Goal: Task Accomplishment & Management: Manage account settings

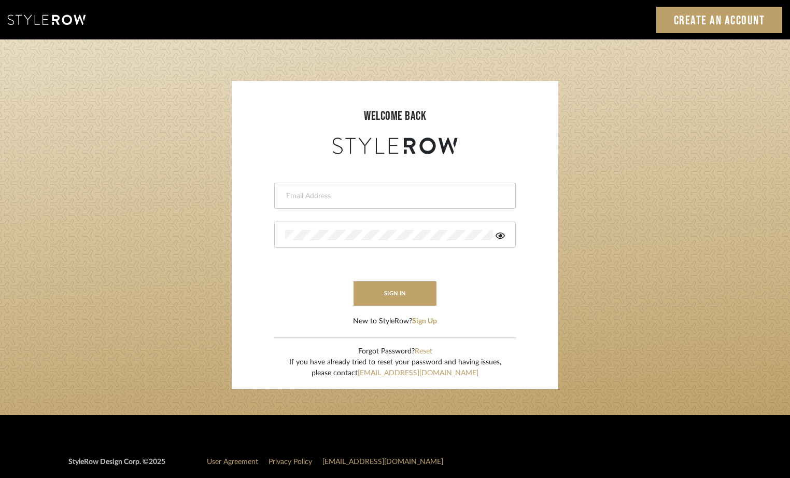
click at [337, 194] on input "email" at bounding box center [393, 196] width 217 height 10
click at [333, 196] on input "email" at bounding box center [393, 196] width 217 height 10
click at [298, 196] on input "email" at bounding box center [393, 196] width 217 height 10
paste input "[EMAIL_ADDRESS][PERSON_NAME][DOMAIN_NAME]"
type input "[EMAIL_ADDRESS][PERSON_NAME][DOMAIN_NAME]"
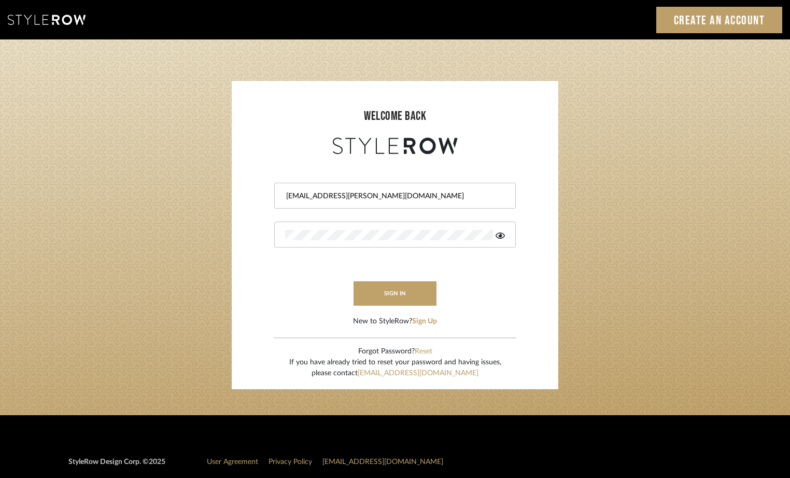
drag, startPoint x: 311, startPoint y: 248, endPoint x: 339, endPoint y: 259, distance: 30.5
click at [311, 248] on form "[EMAIL_ADDRESS][PERSON_NAME][DOMAIN_NAME] sign in New to StyleRow? Sign Up" at bounding box center [395, 242] width 306 height 170
click at [500, 235] on icon at bounding box center [500, 235] width 9 height 6
click at [412, 286] on button "sign in" at bounding box center [395, 293] width 83 height 24
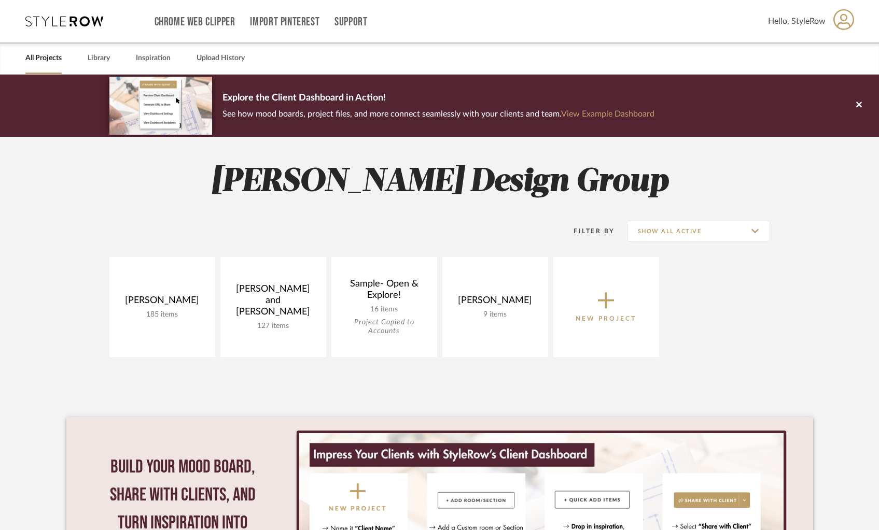
drag, startPoint x: 726, startPoint y: 162, endPoint x: 728, endPoint y: 148, distance: 14.2
click at [725, 161] on div "[PERSON_NAME] Design Group Filter By Show All Active [PERSON_NAME] 185 items Vi…" at bounding box center [439, 391] width 747 height 508
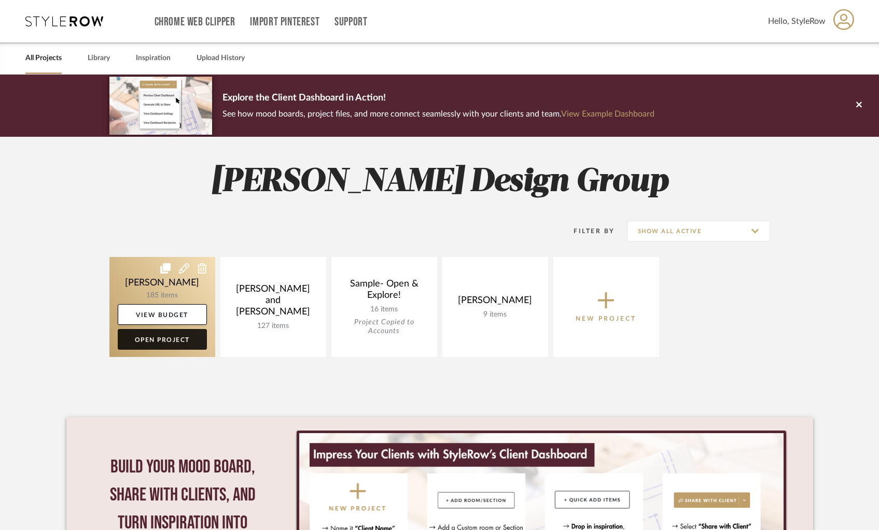
click at [143, 341] on link "Open Project" at bounding box center [162, 339] width 89 height 21
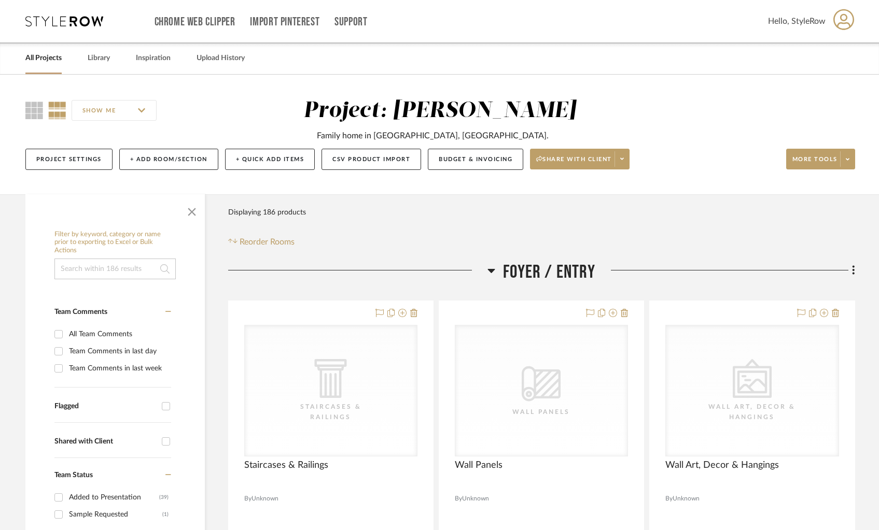
click at [80, 258] on div "Filter by keyword, category or name prior to exporting to Excel or Bulk Actions" at bounding box center [114, 255] width 121 height 49
click at [78, 268] on input at bounding box center [114, 269] width 121 height 21
type input "ernesta"
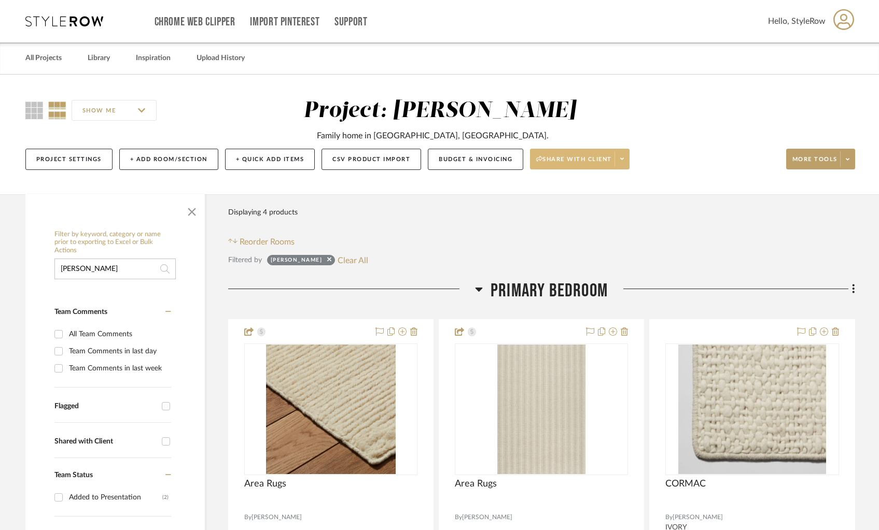
click at [568, 159] on span "Share with client" at bounding box center [574, 164] width 76 height 16
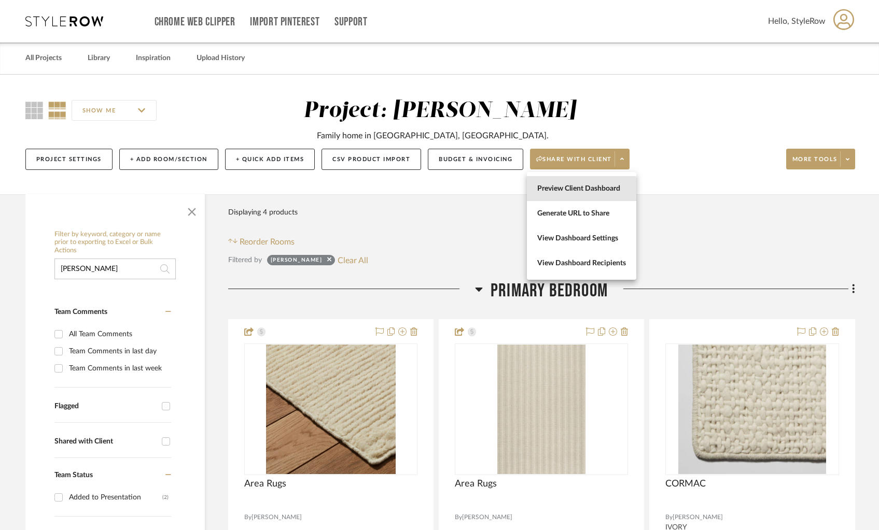
click at [555, 191] on span "Preview Client Dashboard" at bounding box center [581, 189] width 89 height 9
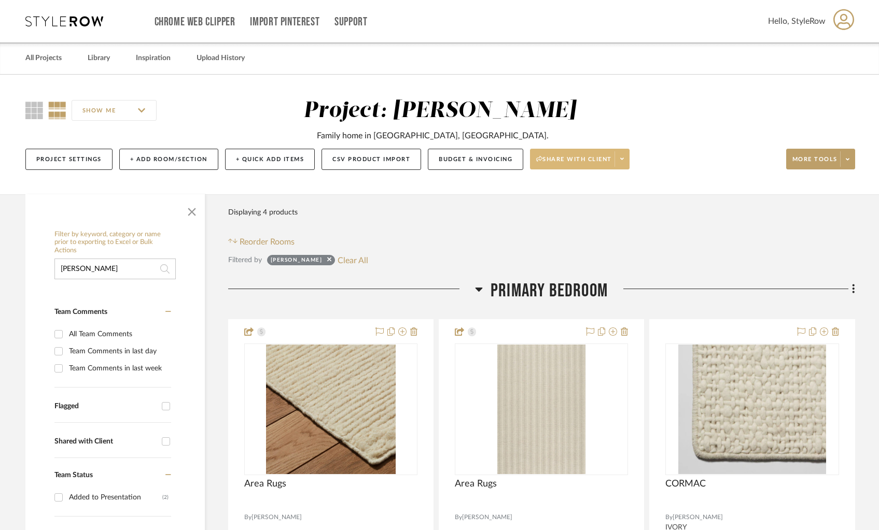
click at [545, 160] on span "Share with client" at bounding box center [574, 164] width 76 height 16
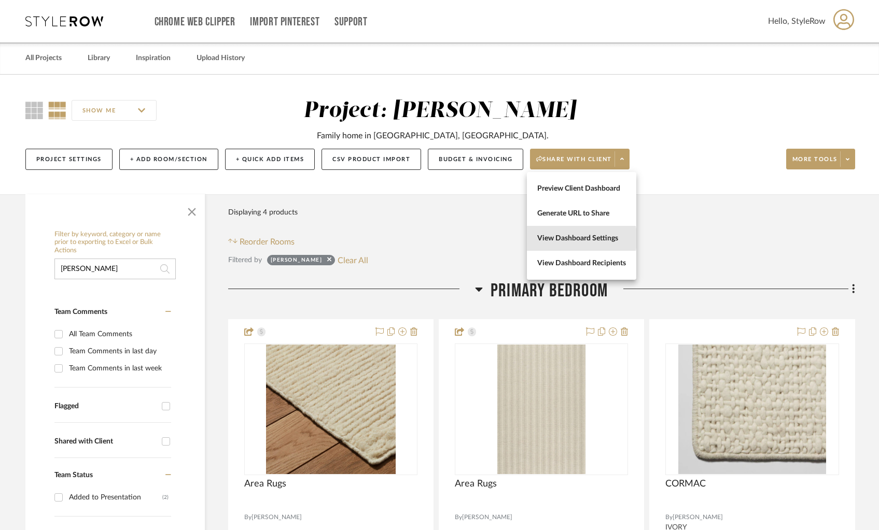
click at [549, 239] on span "View Dashboard Settings" at bounding box center [581, 238] width 89 height 9
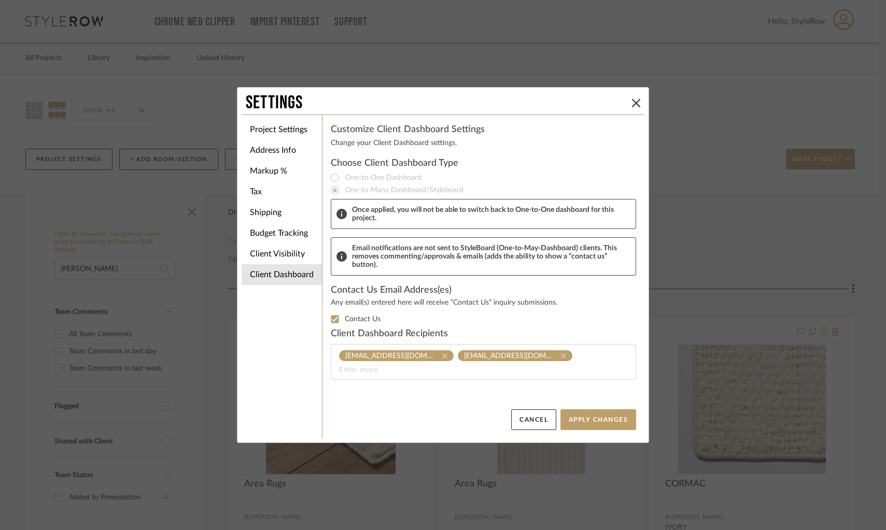
click at [340, 201] on div "Once applied, you will not be able to switch back to One-to-One dashboard for t…" at bounding box center [483, 214] width 305 height 30
click at [341, 180] on mat-radio-group "One-to-One Dashboard One-to-Many Dashboard/Styleboard" at bounding box center [483, 184] width 305 height 25
click at [633, 100] on icon at bounding box center [636, 103] width 8 height 8
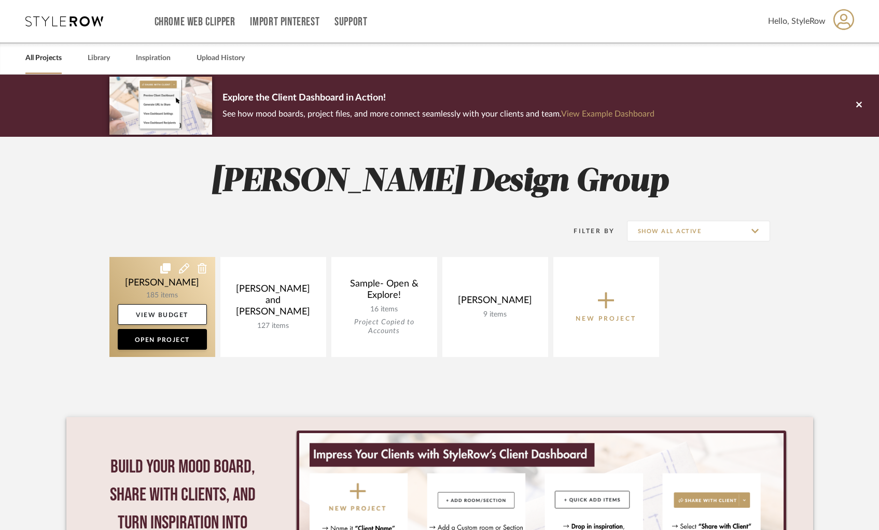
click at [164, 269] on icon at bounding box center [165, 268] width 10 height 10
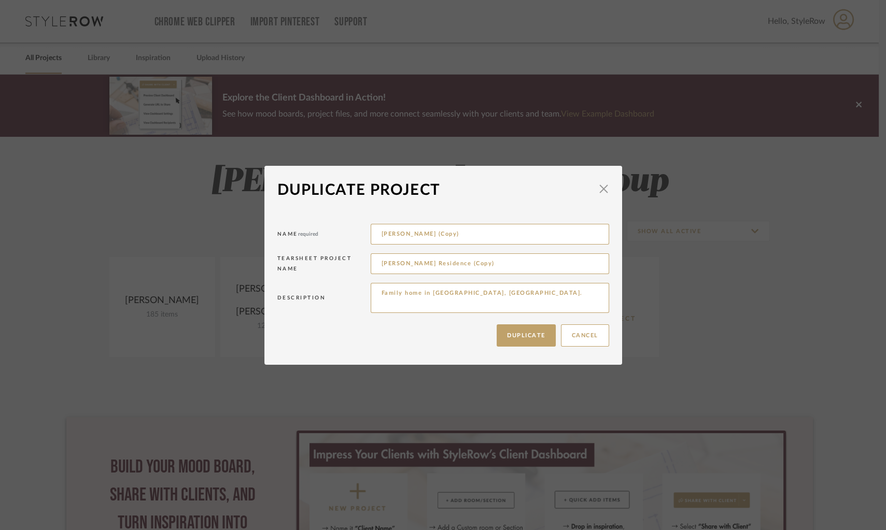
click at [164, 269] on div "Duplicate Project × Project settings and all rooms and items in this project wi…" at bounding box center [443, 265] width 886 height 530
click at [520, 337] on button "Duplicate" at bounding box center [526, 336] width 59 height 22
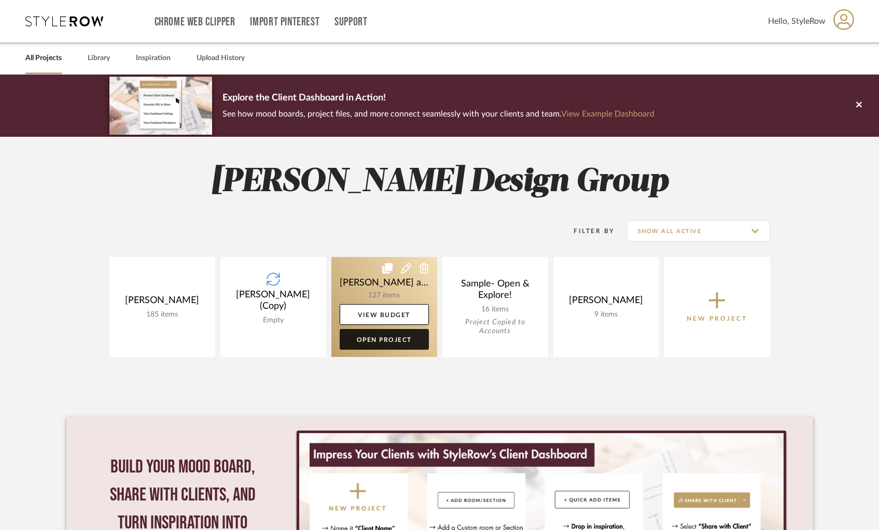
click at [388, 340] on link "Open Project" at bounding box center [384, 339] width 89 height 21
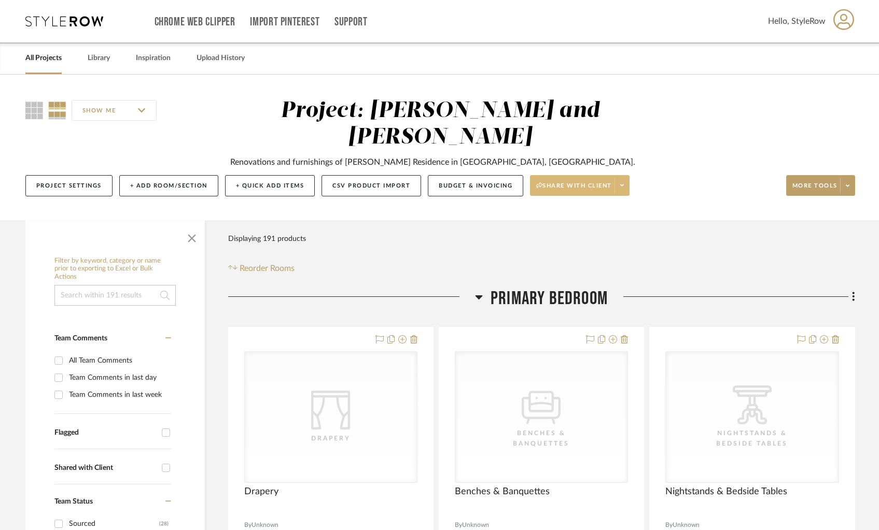
click at [551, 182] on span "Share with client" at bounding box center [574, 190] width 76 height 16
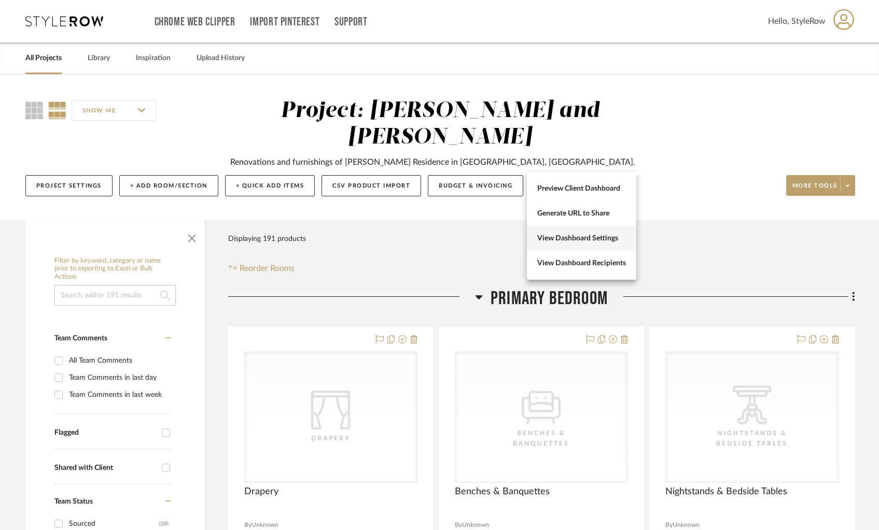
click at [553, 241] on span "View Dashboard Settings" at bounding box center [581, 238] width 89 height 9
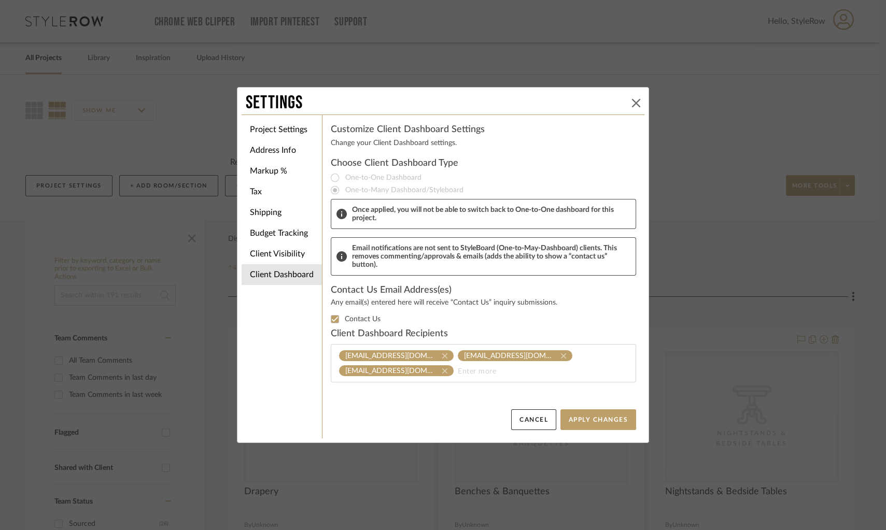
click at [632, 102] on icon at bounding box center [636, 103] width 8 height 8
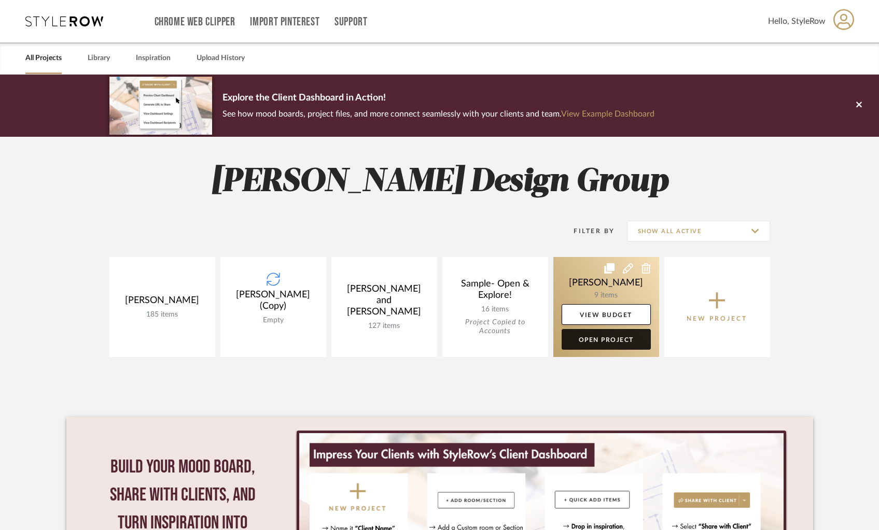
click at [591, 341] on link "Open Project" at bounding box center [606, 339] width 89 height 21
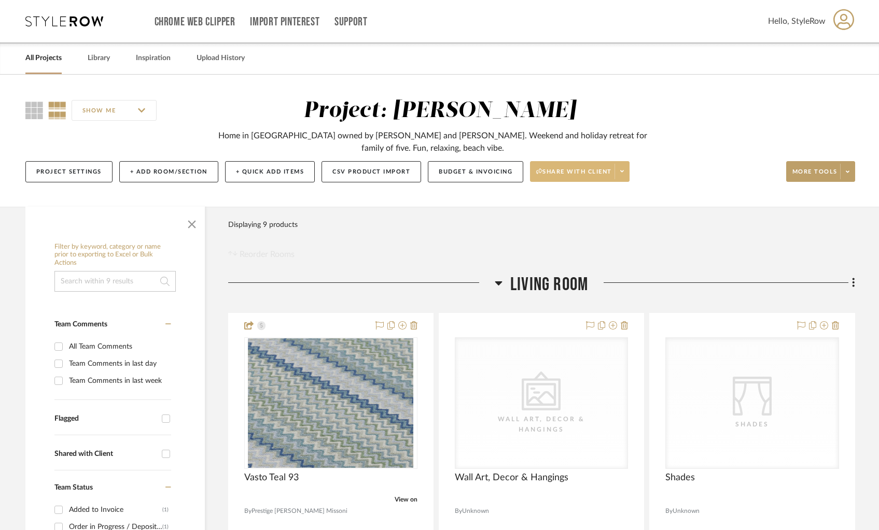
click at [558, 176] on span "Share with client" at bounding box center [574, 176] width 76 height 16
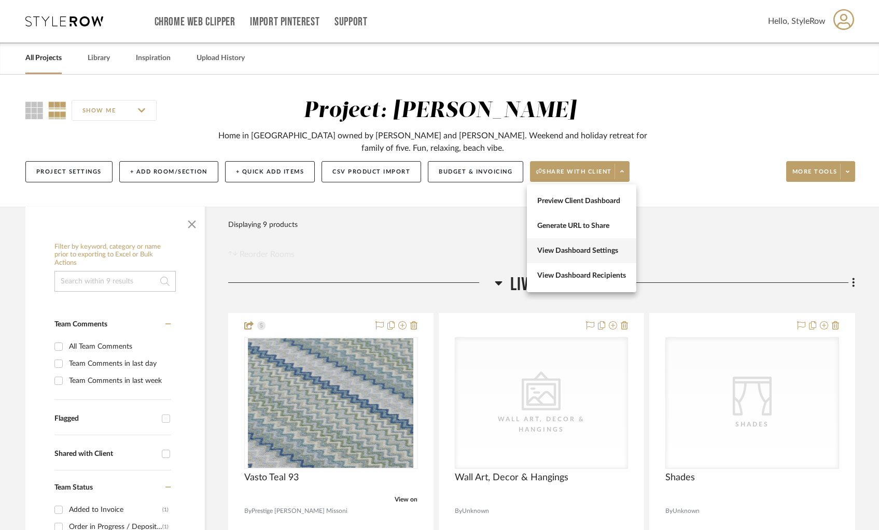
click at [555, 251] on span "View Dashboard Settings" at bounding box center [581, 251] width 89 height 9
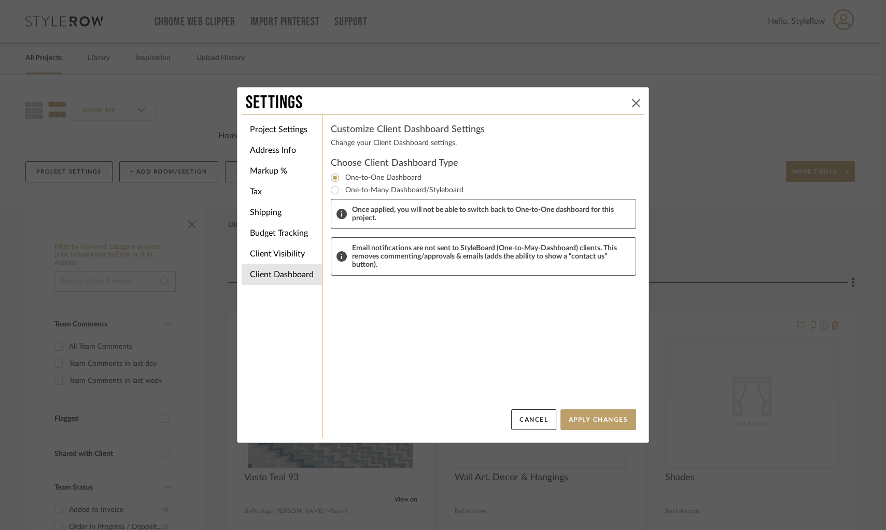
click at [632, 105] on icon at bounding box center [636, 103] width 8 height 8
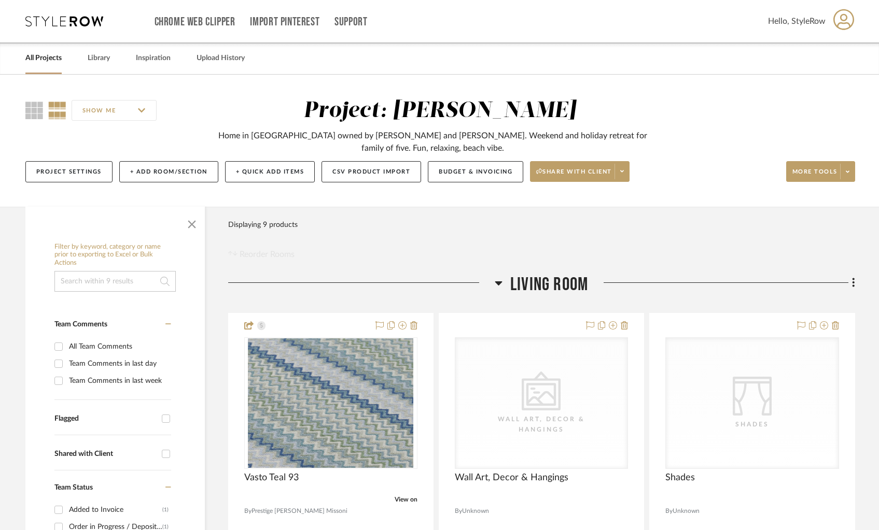
click at [685, 135] on div "SHOW ME Project: Sheehan Nantucket Home in Nantucket owned by Megan and Kevin. …" at bounding box center [440, 143] width 860 height 91
click at [38, 58] on link "All Projects" at bounding box center [43, 58] width 36 height 14
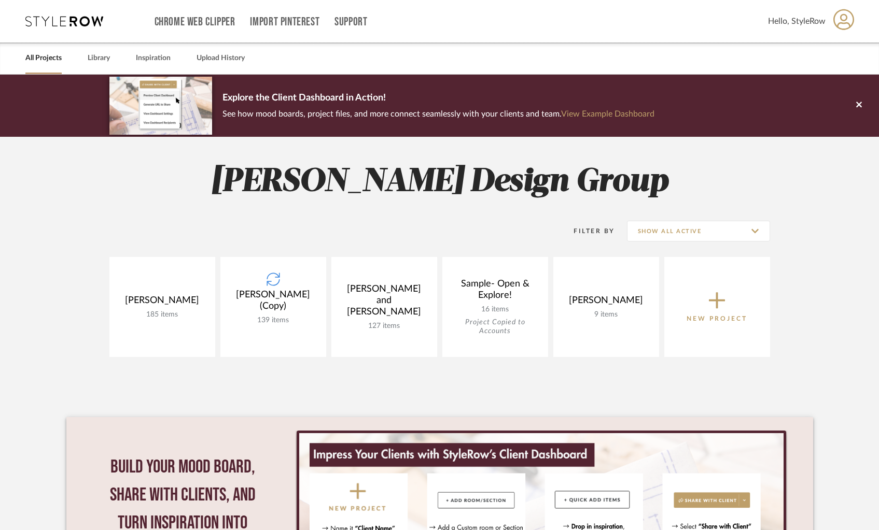
click at [828, 24] on div "Hello, StyleRow" at bounding box center [811, 21] width 87 height 33
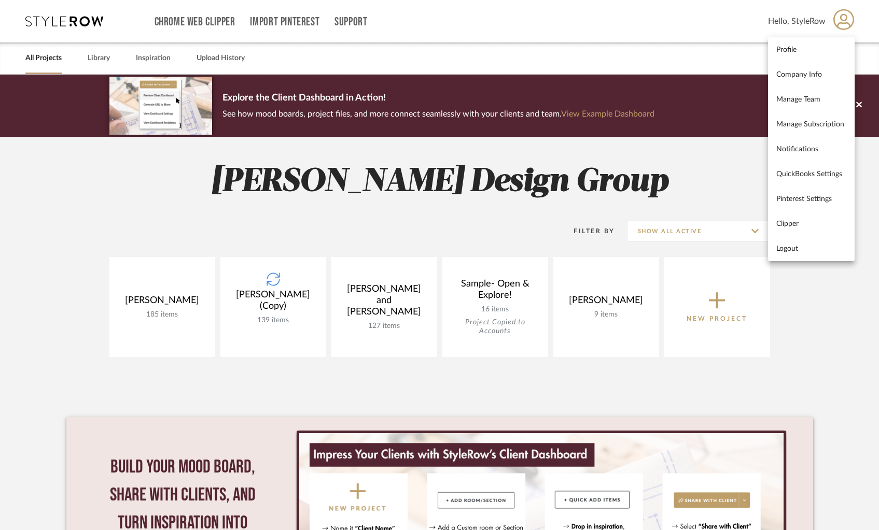
click at [509, 177] on div at bounding box center [439, 265] width 879 height 530
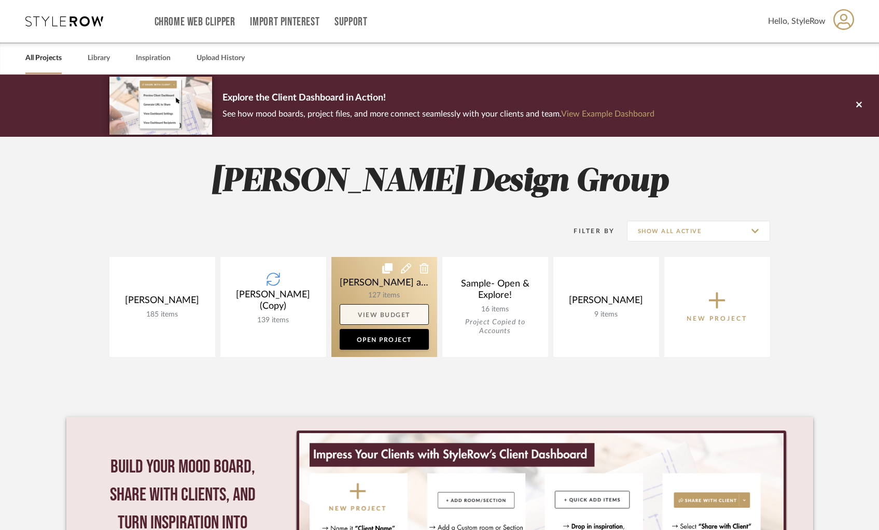
click at [396, 313] on link "View Budget" at bounding box center [384, 314] width 89 height 21
